Goal: Task Accomplishment & Management: Use online tool/utility

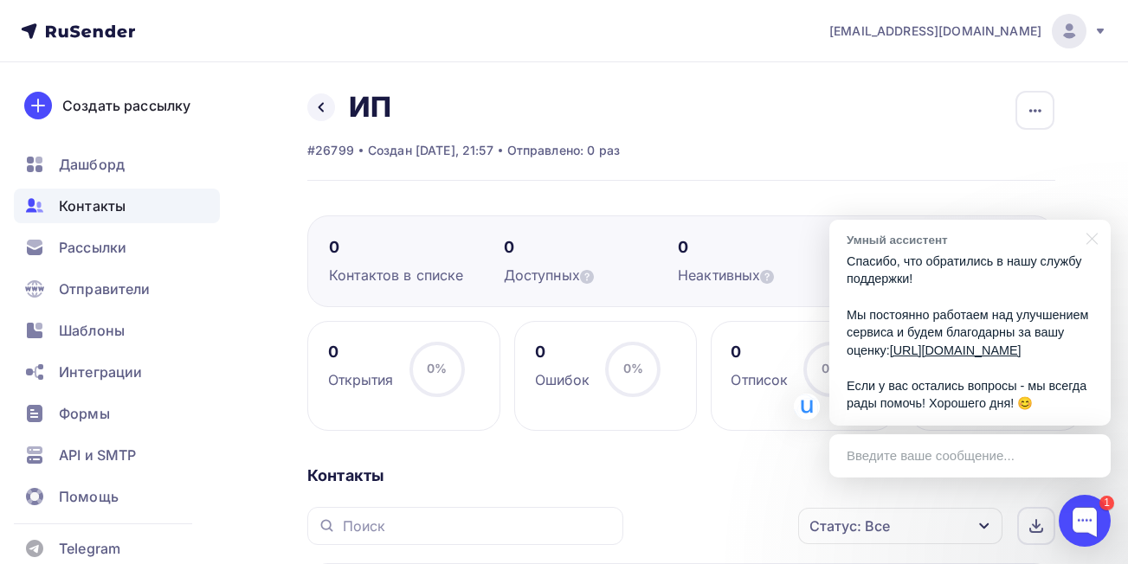
click at [83, 215] on span "Контакты" at bounding box center [92, 206] width 67 height 21
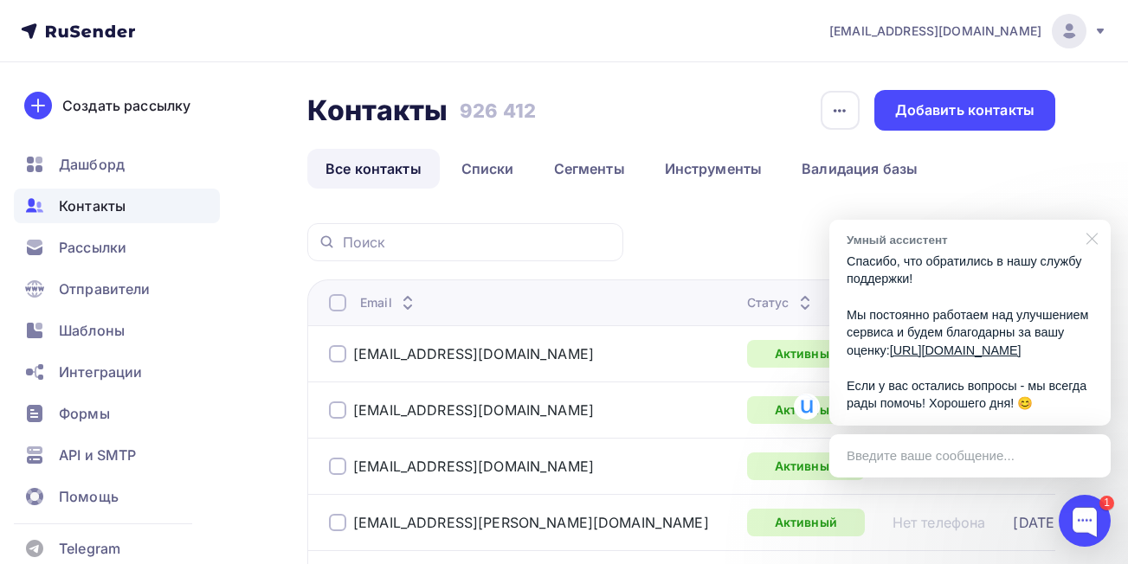
click at [1091, 220] on div at bounding box center [1088, 237] width 43 height 35
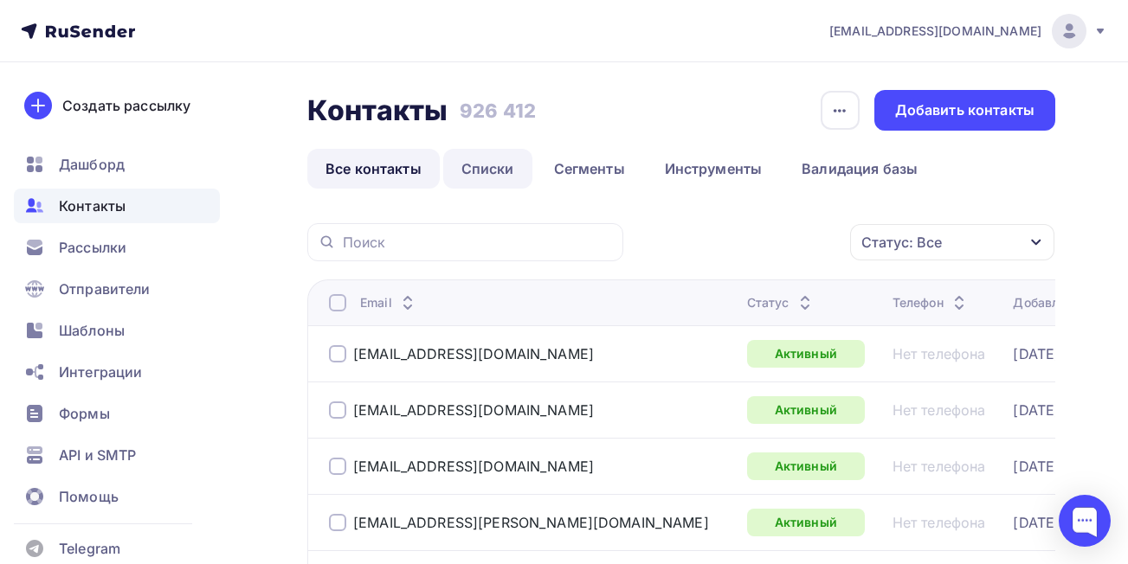
click at [487, 167] on link "Списки" at bounding box center [487, 169] width 89 height 40
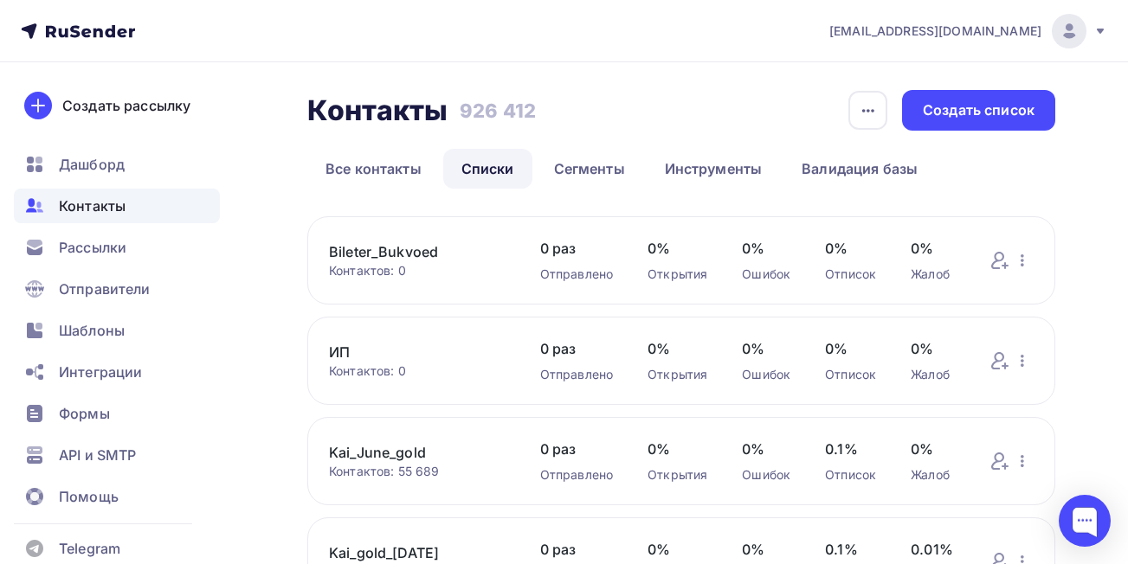
click at [338, 353] on link "ИП" at bounding box center [417, 352] width 177 height 21
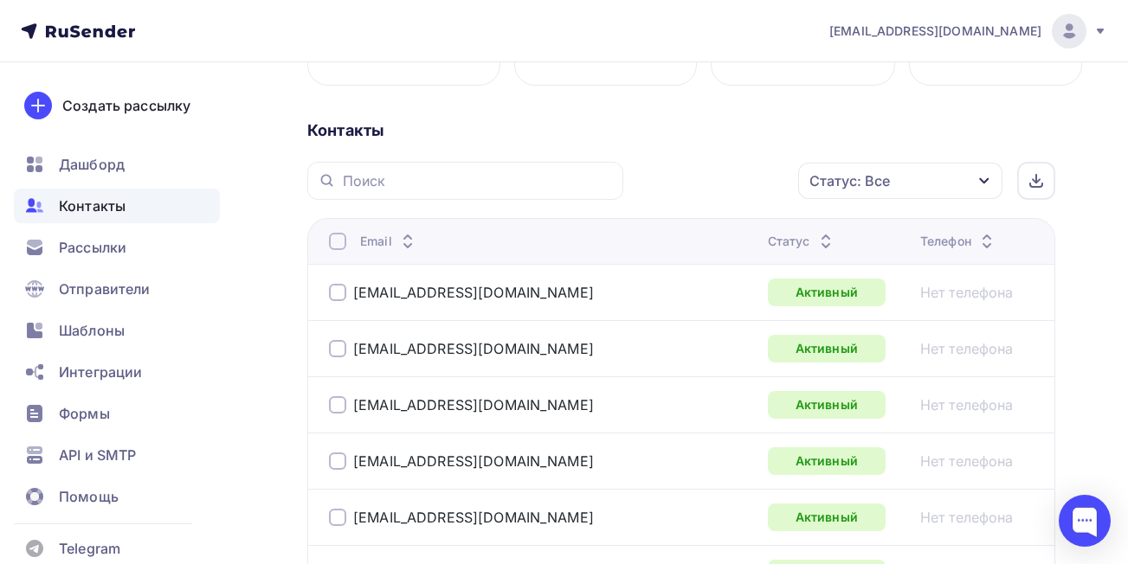
scroll to position [363, 0]
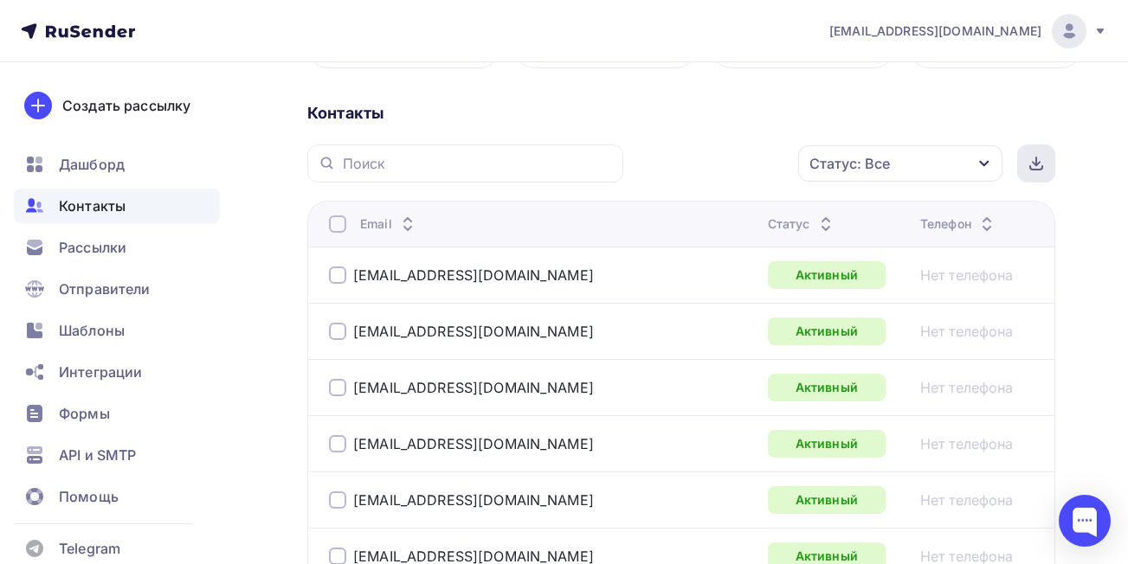
click at [1027, 166] on div at bounding box center [1036, 164] width 38 height 38
click at [1036, 163] on icon at bounding box center [1036, 162] width 0 height 8
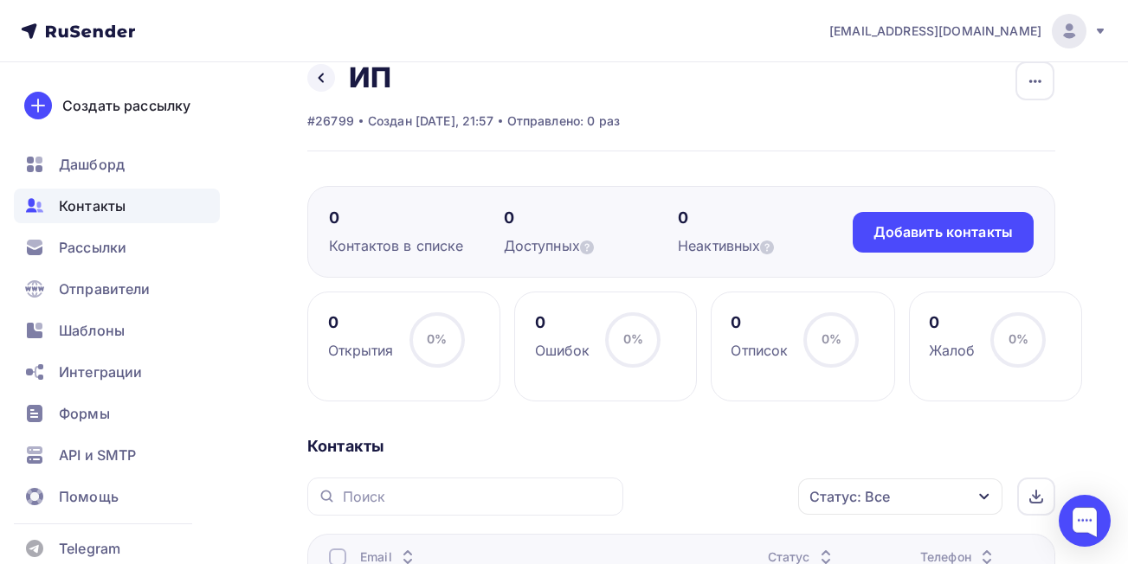
scroll to position [0, 0]
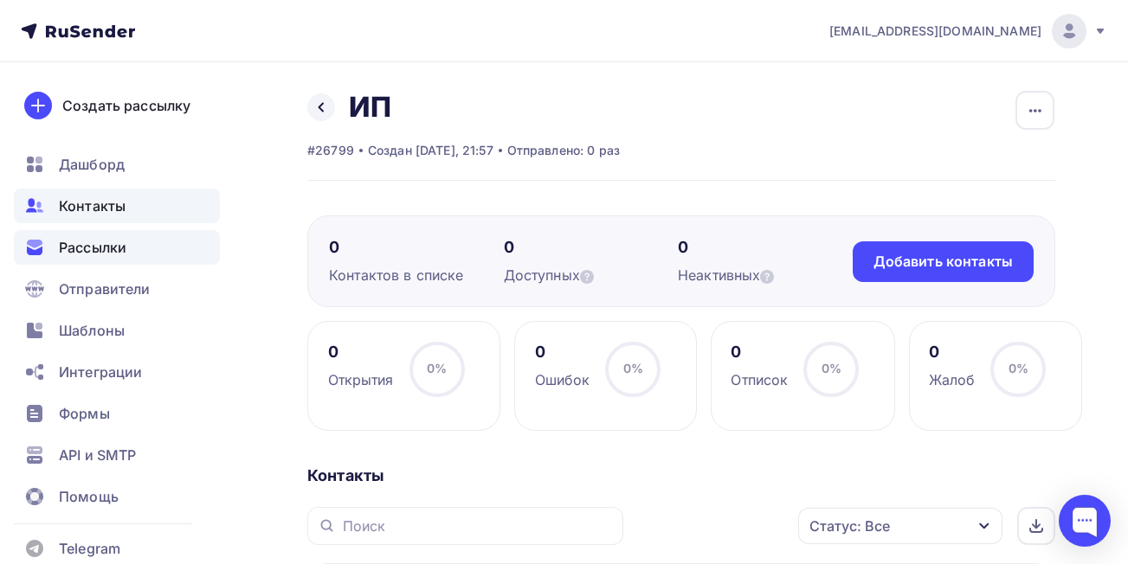
click at [88, 250] on span "Рассылки" at bounding box center [93, 247] width 68 height 21
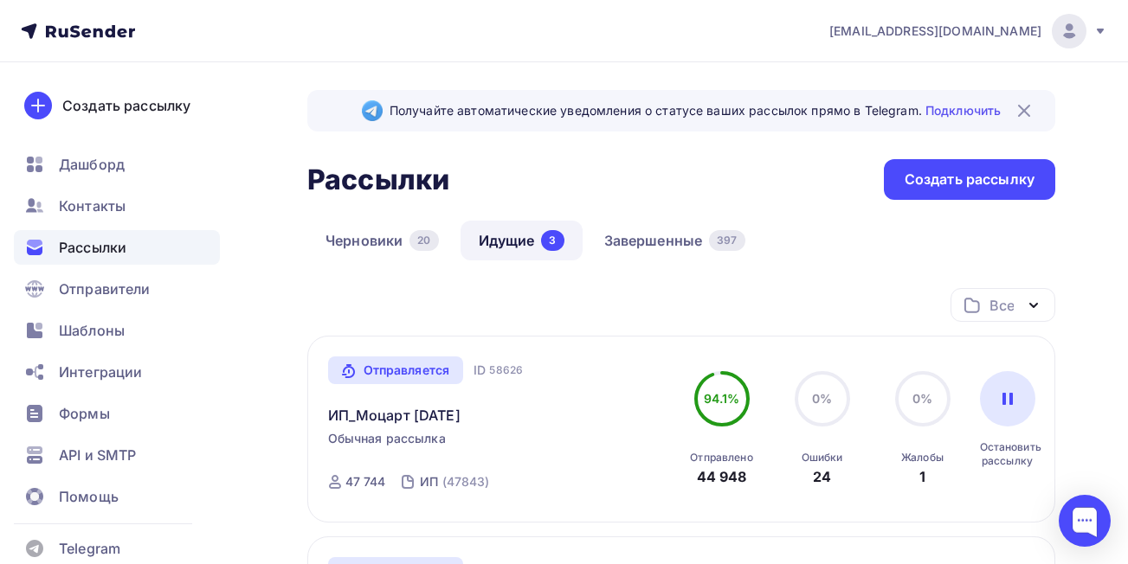
click at [499, 248] on link "Идущие 3" at bounding box center [522, 241] width 122 height 40
click at [343, 242] on link "Черновики 20" at bounding box center [382, 241] width 150 height 40
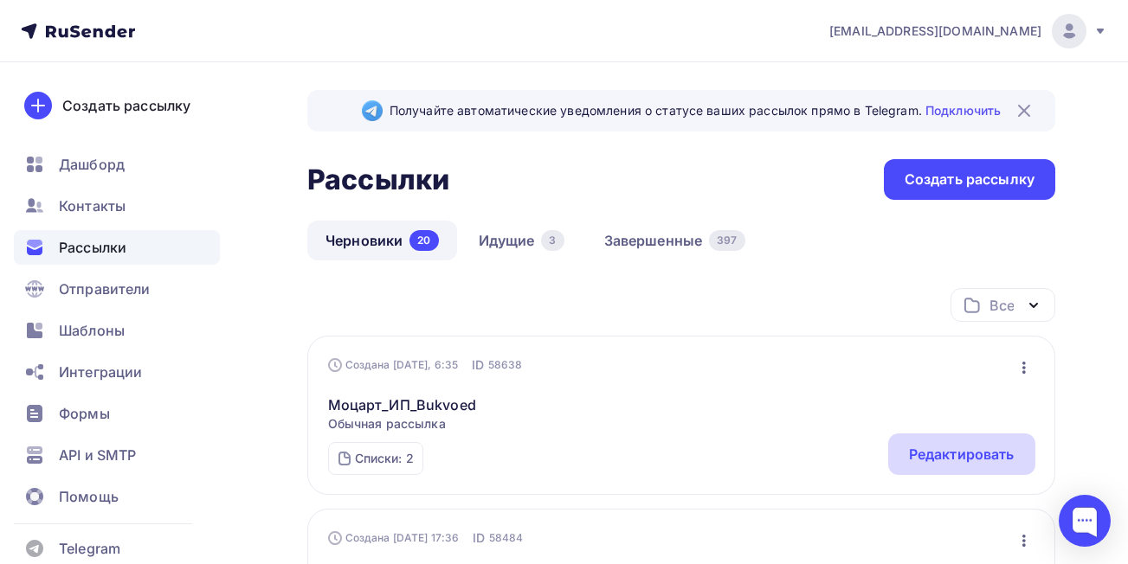
click at [943, 454] on div "Редактировать" at bounding box center [962, 454] width 106 height 21
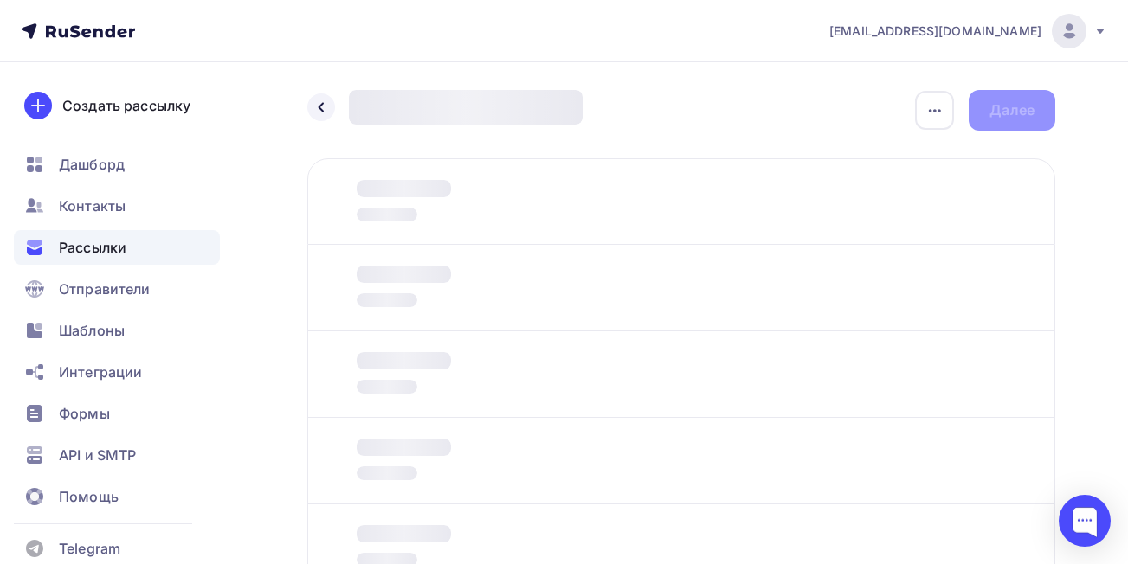
drag, startPoint x: 1111, startPoint y: 151, endPoint x: 1137, endPoint y: 490, distance: 340.3
click at [1127, 490] on html "[EMAIL_ADDRESS][DOMAIN_NAME] Аккаунт Тарифы Выйти Создать рассылку [GEOGRAPHIC_…" at bounding box center [564, 282] width 1128 height 564
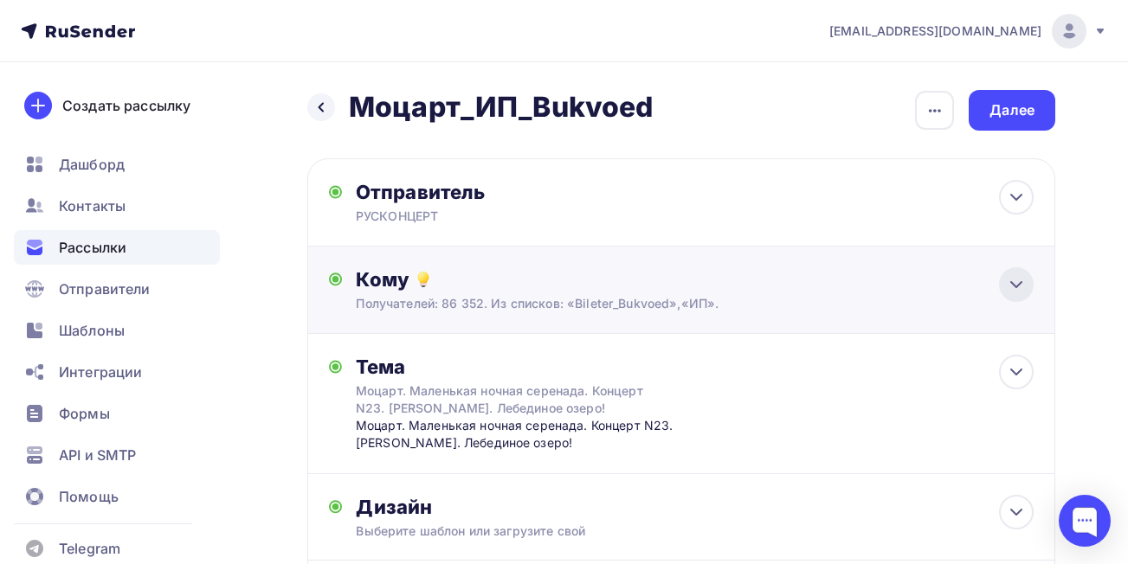
click at [1021, 282] on icon at bounding box center [1016, 284] width 10 height 5
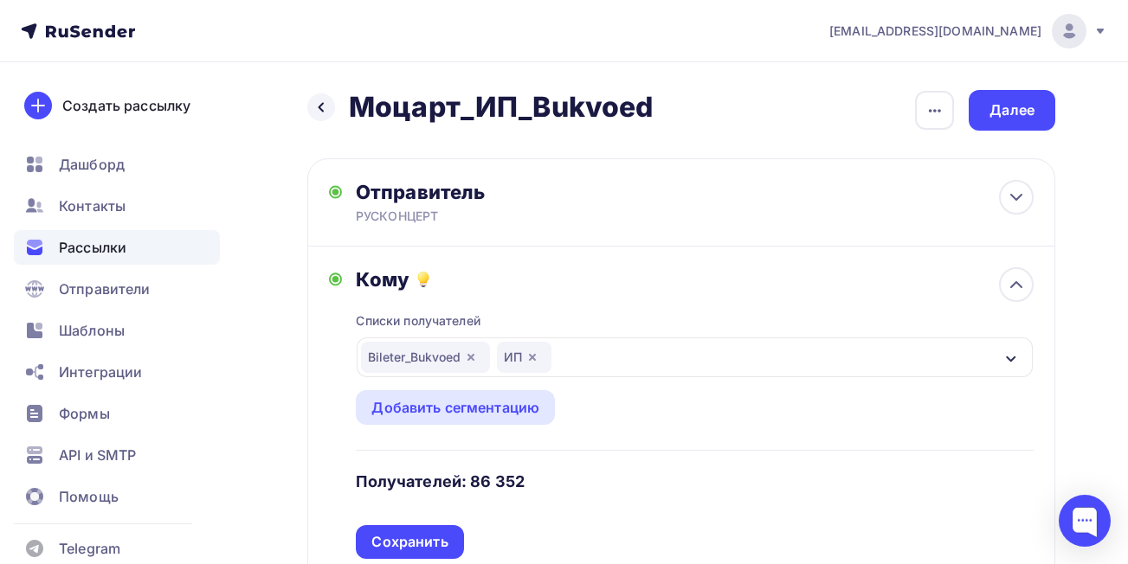
click at [531, 357] on icon "button" at bounding box center [532, 358] width 14 height 14
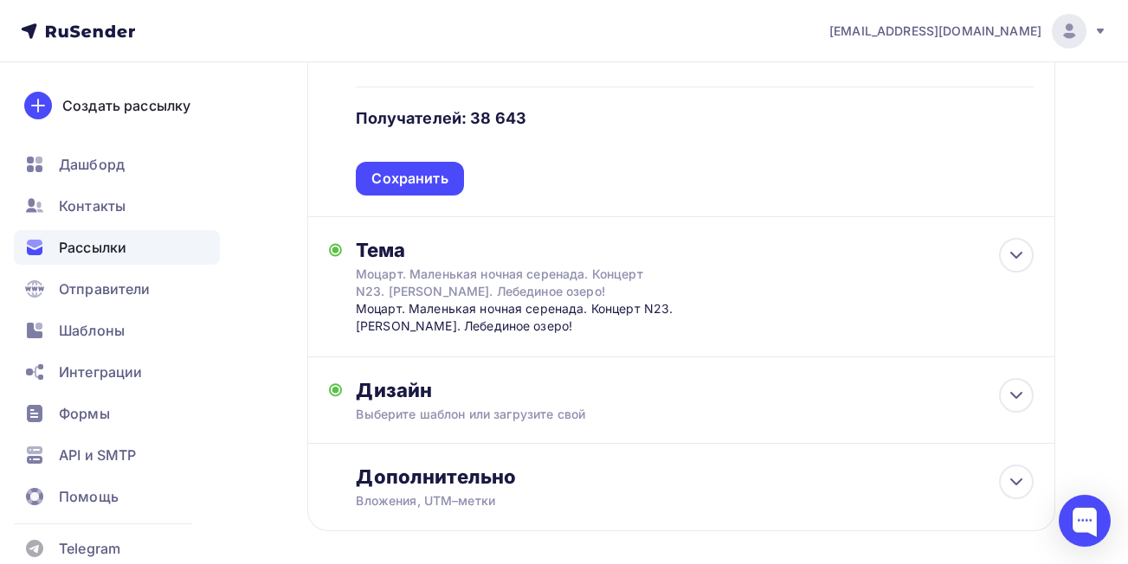
scroll to position [361, 0]
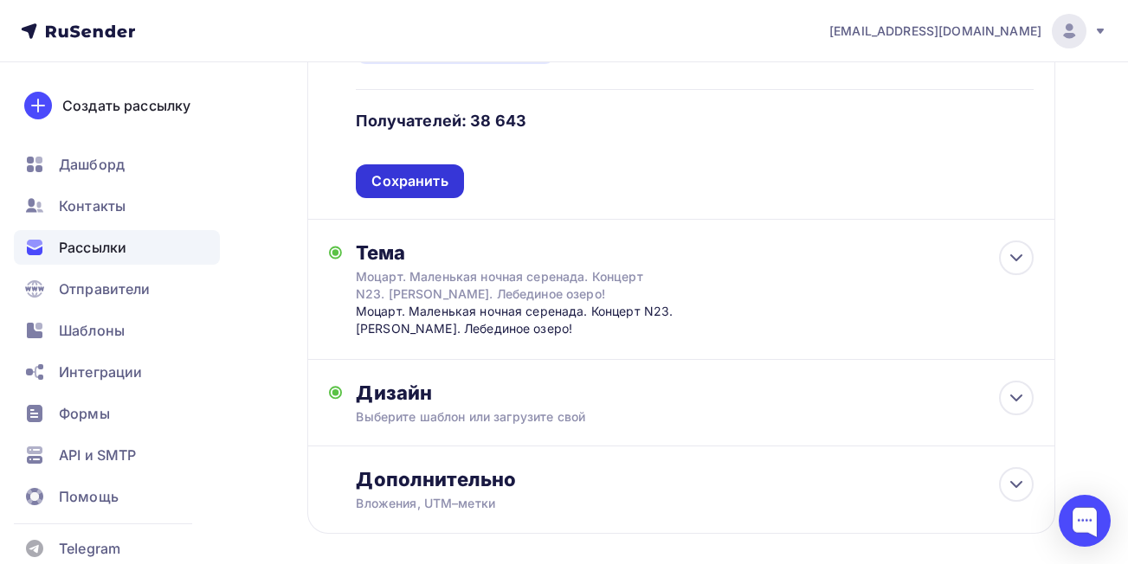
click at [437, 179] on div "Сохранить" at bounding box center [409, 181] width 76 height 20
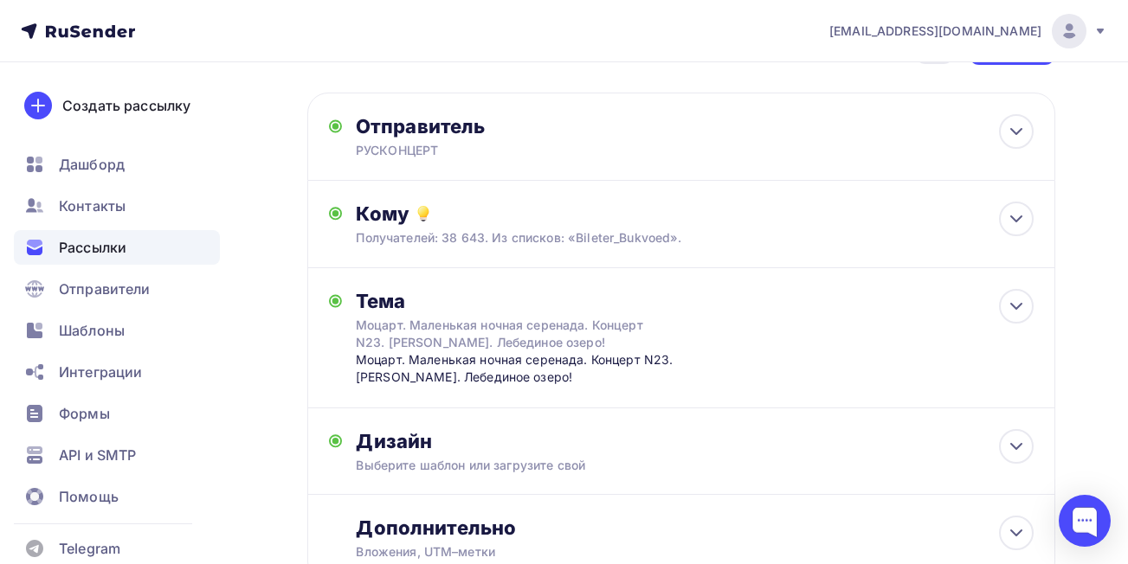
scroll to position [0, 0]
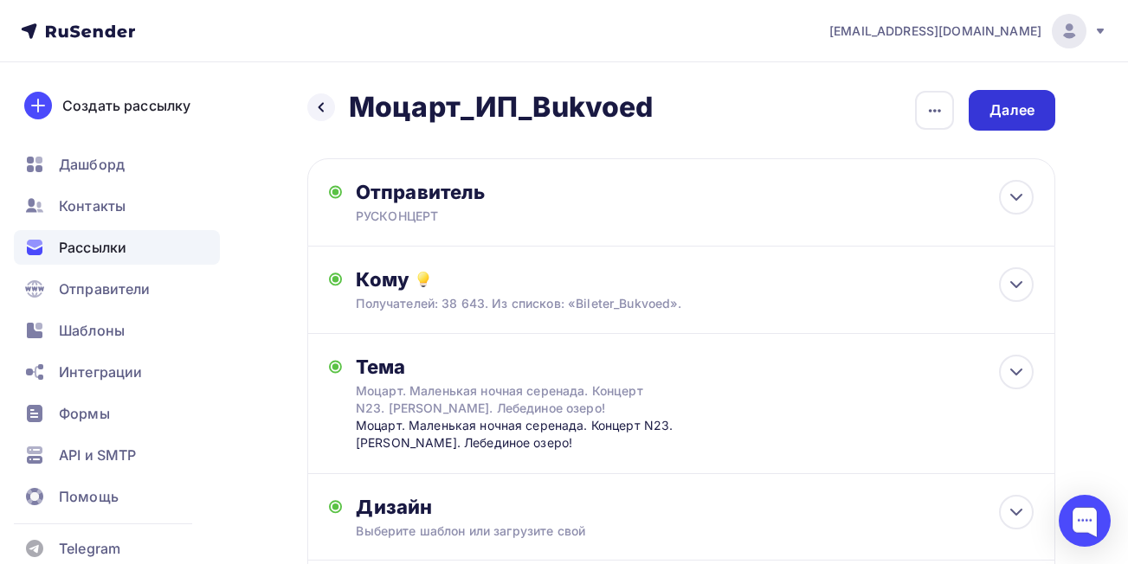
click at [992, 113] on div "Далее" at bounding box center [1011, 110] width 45 height 20
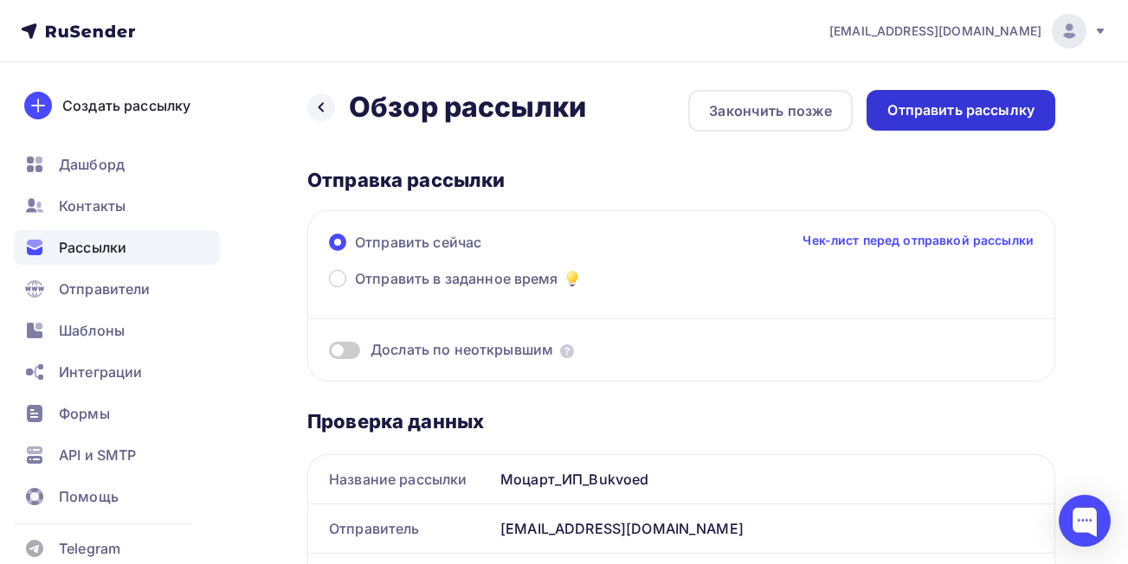
click at [997, 114] on div "Отправить рассылку" at bounding box center [960, 110] width 147 height 20
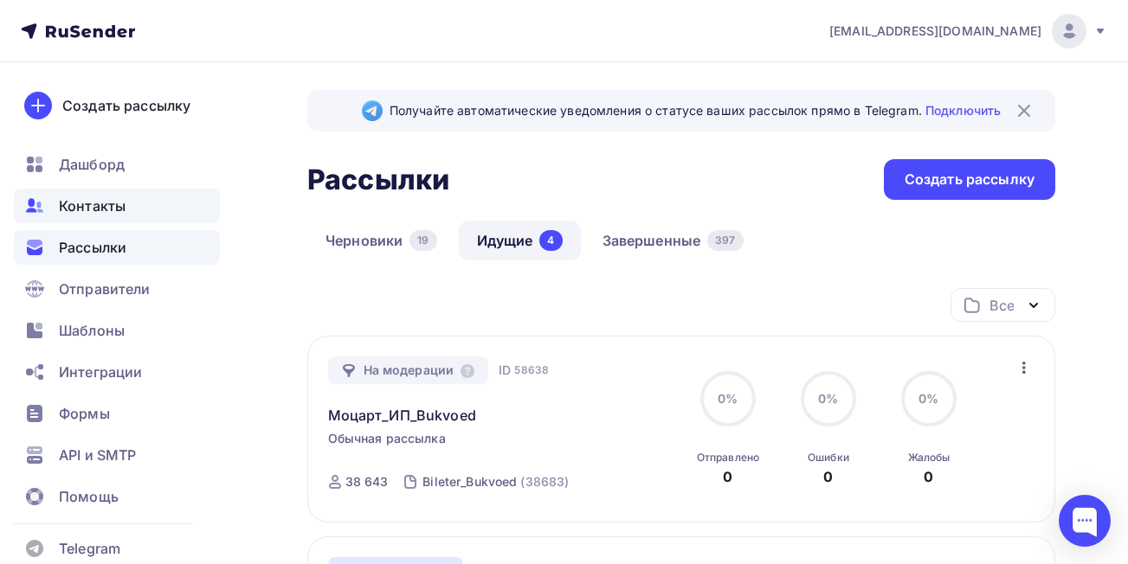
click at [114, 202] on span "Контакты" at bounding box center [92, 206] width 67 height 21
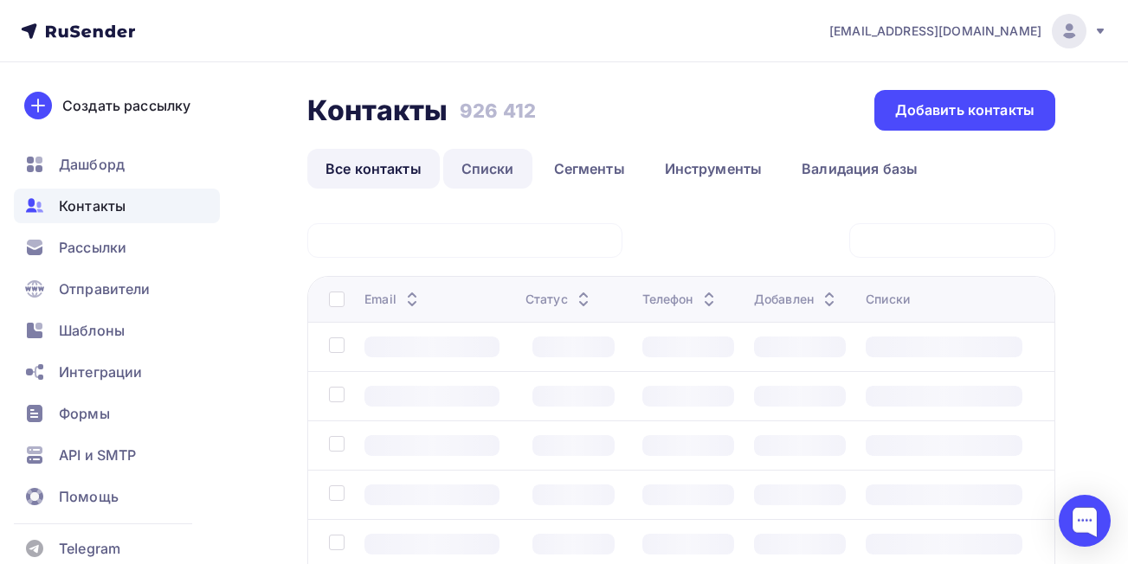
click at [472, 172] on link "Списки" at bounding box center [487, 169] width 89 height 40
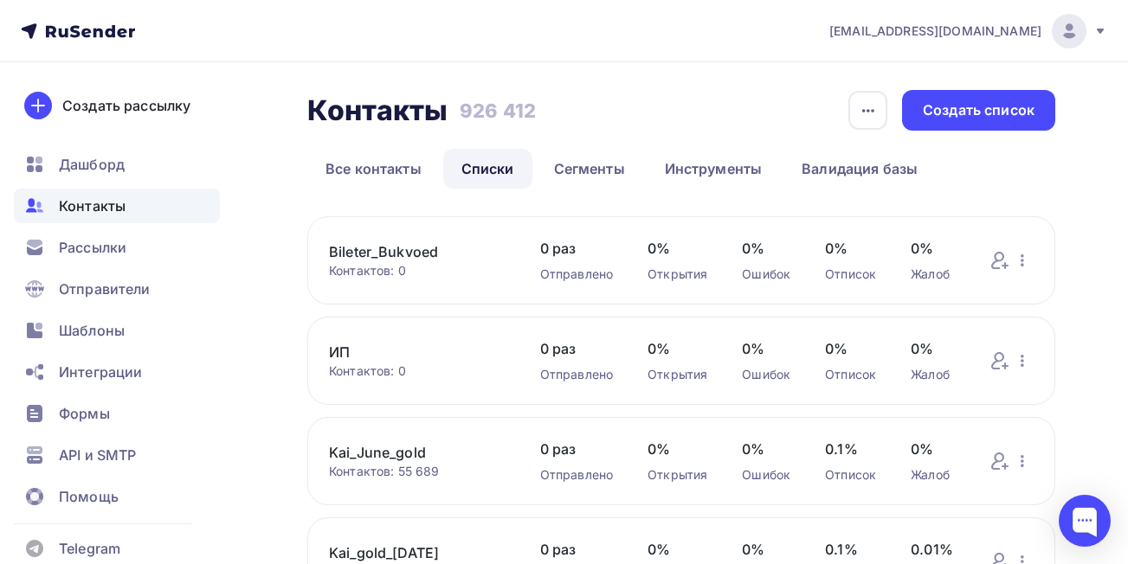
click at [391, 248] on link "Bileter_Bukvoed" at bounding box center [417, 252] width 177 height 21
